Goal: Task Accomplishment & Management: Complete application form

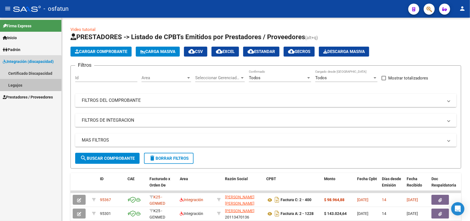
click at [15, 82] on link "Legajos" at bounding box center [30, 85] width 61 height 12
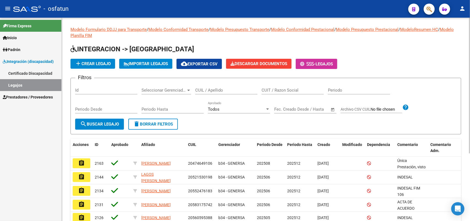
click at [210, 88] on input "CUIL / Apellido" at bounding box center [226, 90] width 62 height 5
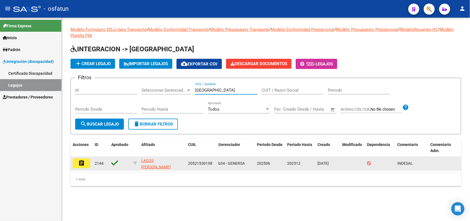
type input "[GEOGRAPHIC_DATA]"
click at [82, 160] on mat-icon "assignment" at bounding box center [81, 162] width 7 height 7
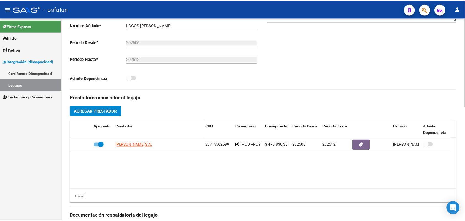
scroll to position [138, 0]
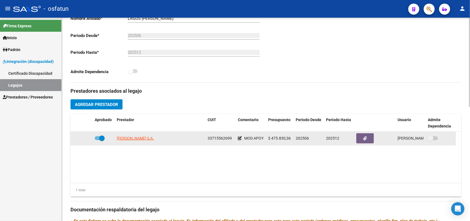
click at [124, 134] on datatable-body-cell "[PERSON_NAME] S.A." at bounding box center [160, 137] width 91 height 13
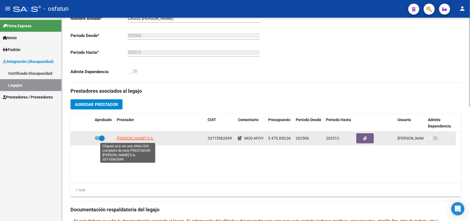
click at [124, 137] on span "[PERSON_NAME] S.A." at bounding box center [135, 138] width 37 height 4
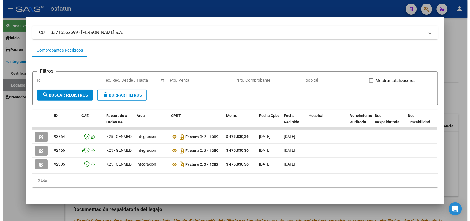
scroll to position [38, 0]
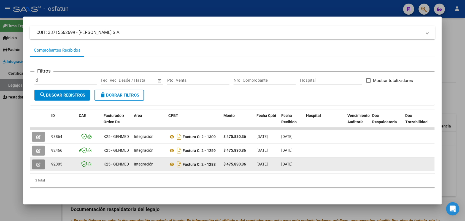
click at [33, 159] on button "button" at bounding box center [38, 164] width 13 height 10
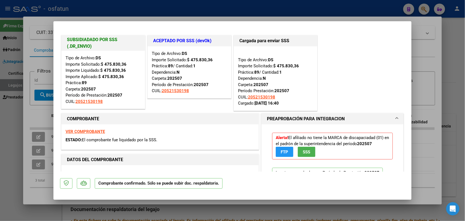
click at [36, 110] on div at bounding box center [232, 110] width 465 height 221
type input "$ 0,00"
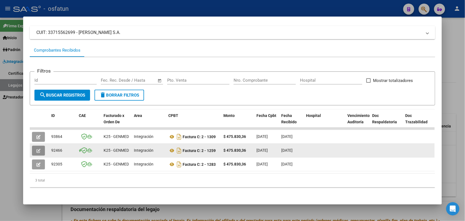
click at [36, 148] on span "button" at bounding box center [38, 150] width 4 height 5
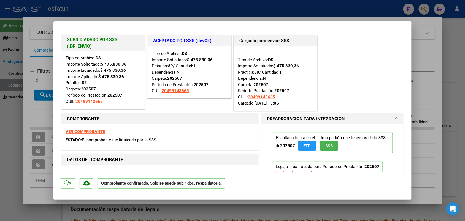
click at [33, 113] on div at bounding box center [232, 110] width 465 height 221
type input "$ 0,00"
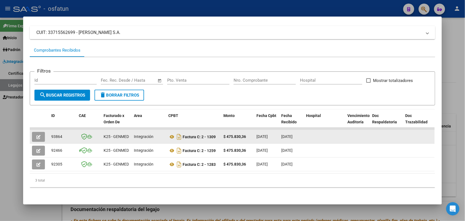
click at [39, 132] on button "button" at bounding box center [38, 137] width 13 height 10
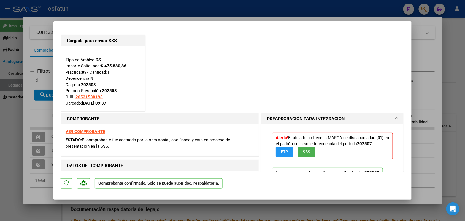
click at [432, 46] on div at bounding box center [232, 110] width 465 height 221
type input "$ 0,00"
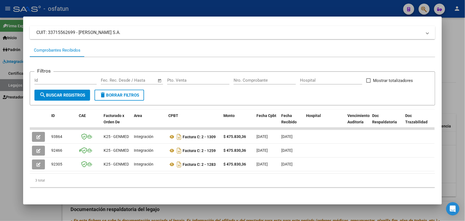
click at [456, 29] on div at bounding box center [232, 110] width 465 height 221
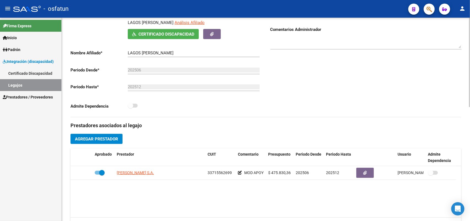
scroll to position [0, 0]
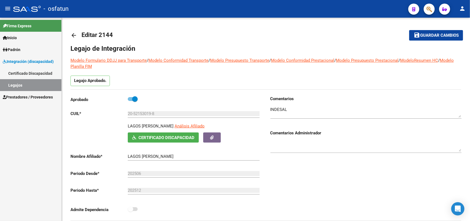
click at [23, 87] on link "Legajos" at bounding box center [30, 85] width 61 height 12
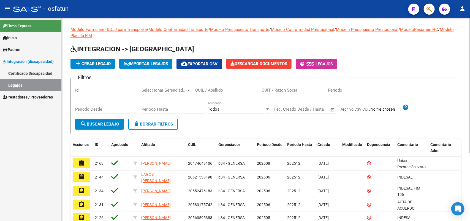
click at [207, 88] on input "CUIL / Apellido" at bounding box center [226, 90] width 62 height 5
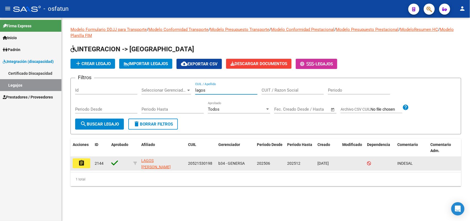
type input "lagos"
click at [81, 163] on mat-icon "assignment" at bounding box center [81, 162] width 7 height 7
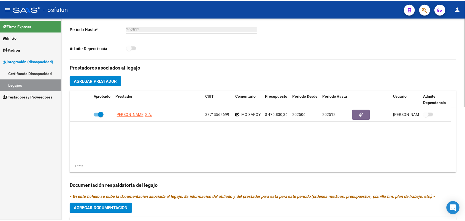
scroll to position [172, 0]
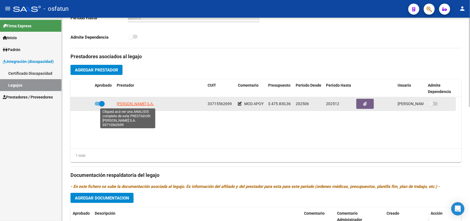
click at [127, 102] on span "[PERSON_NAME] S.A." at bounding box center [135, 103] width 37 height 4
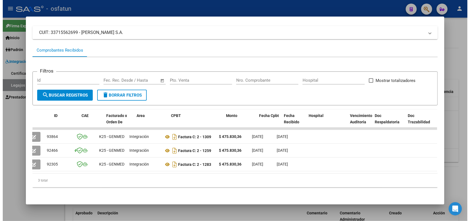
scroll to position [0, 0]
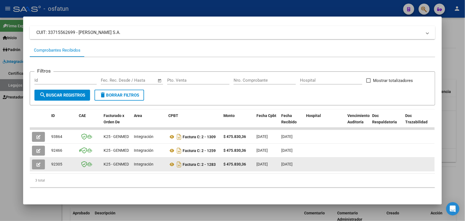
click at [37, 162] on span "button" at bounding box center [38, 164] width 4 height 5
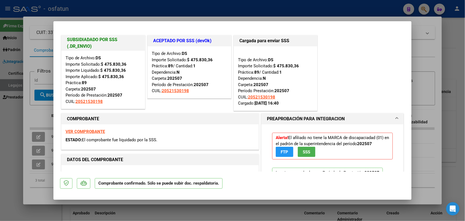
click at [435, 107] on div at bounding box center [232, 110] width 465 height 221
type input "$ 0,00"
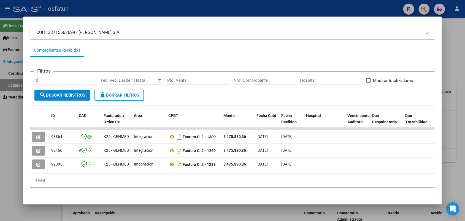
click at [458, 38] on div at bounding box center [232, 110] width 465 height 221
